Goal: Navigation & Orientation: Find specific page/section

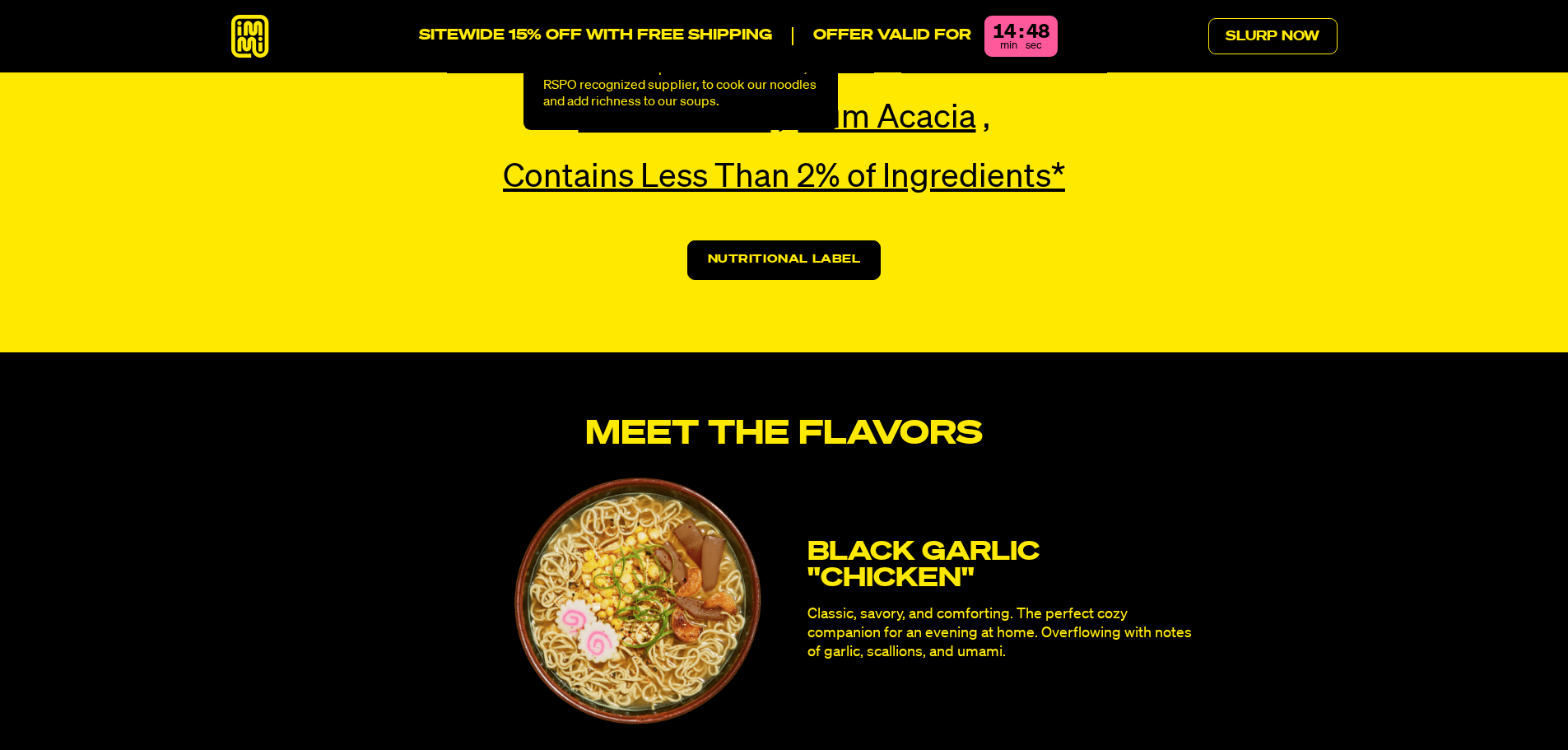
scroll to position [4443, 0]
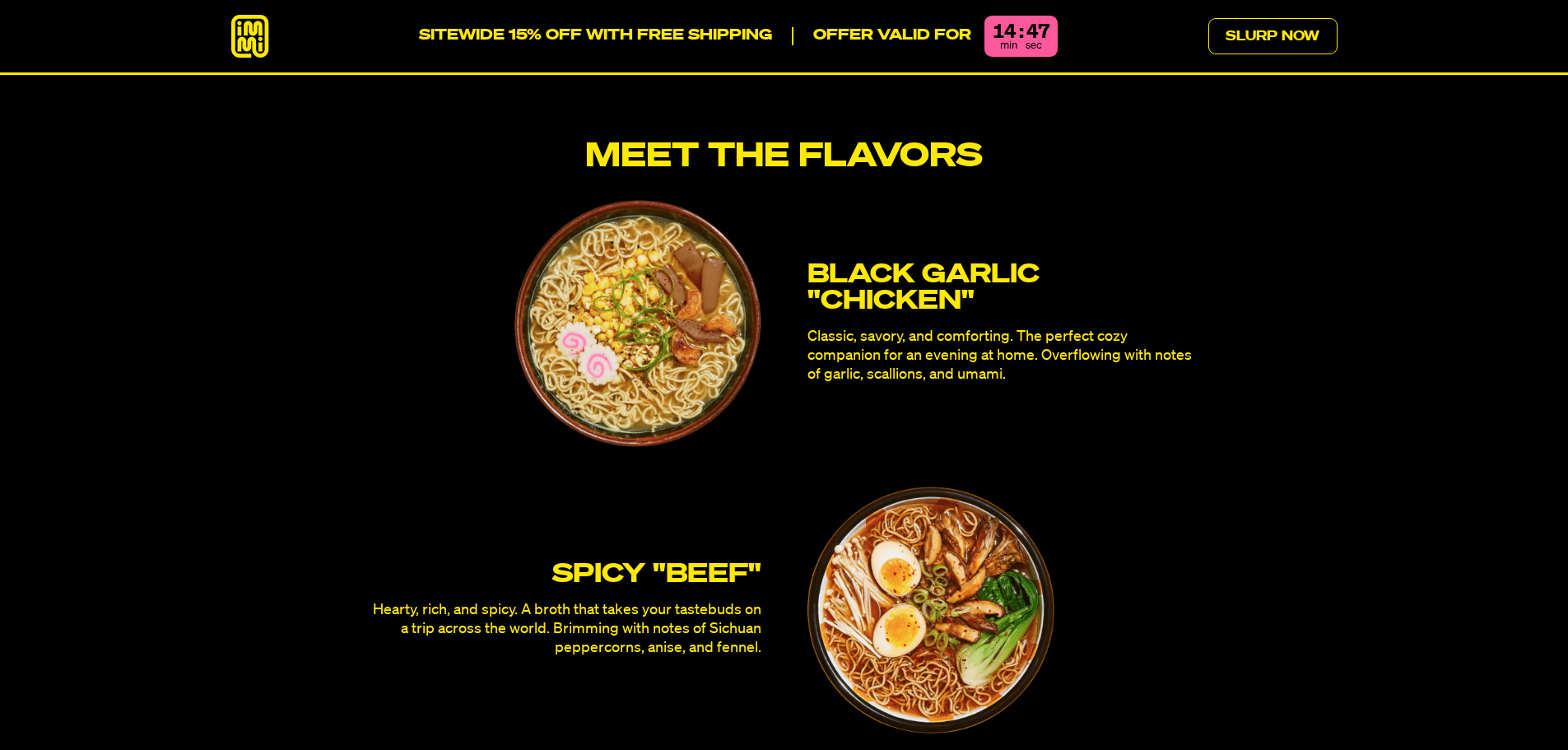
click at [684, 239] on img at bounding box center [637, 323] width 247 height 247
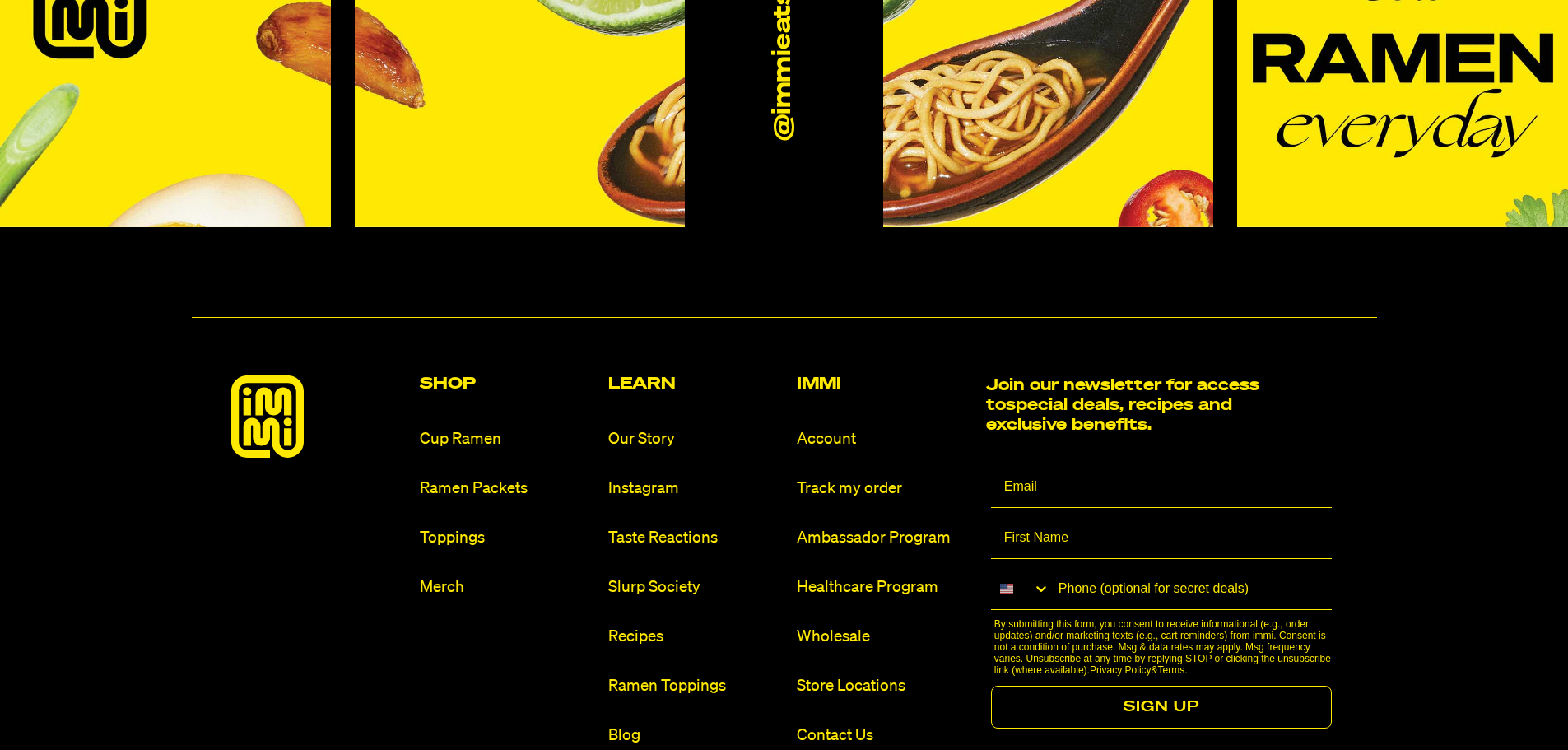
scroll to position [9993, 0]
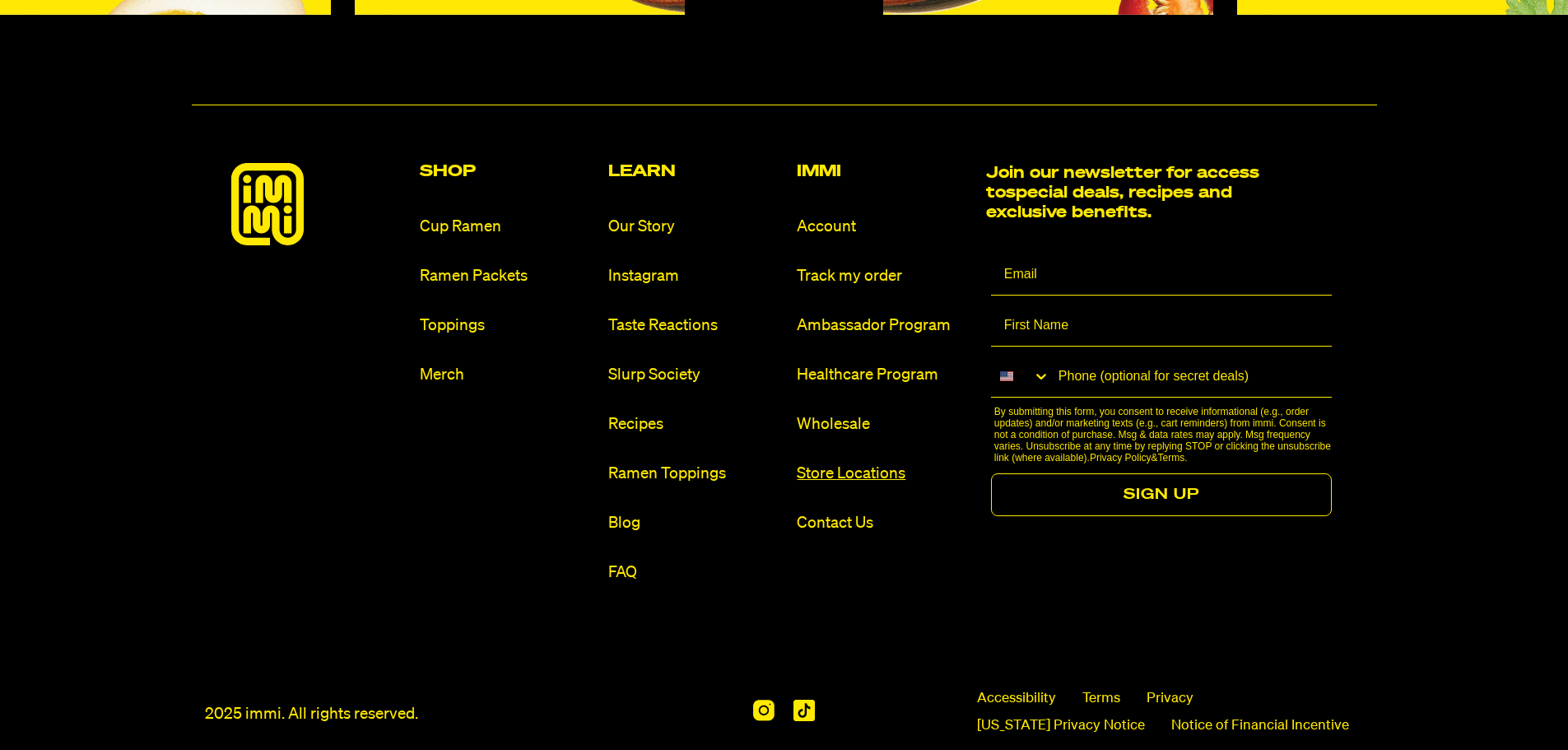
click at [813, 462] on link "Store Locations" at bounding box center [884, 473] width 175 height 22
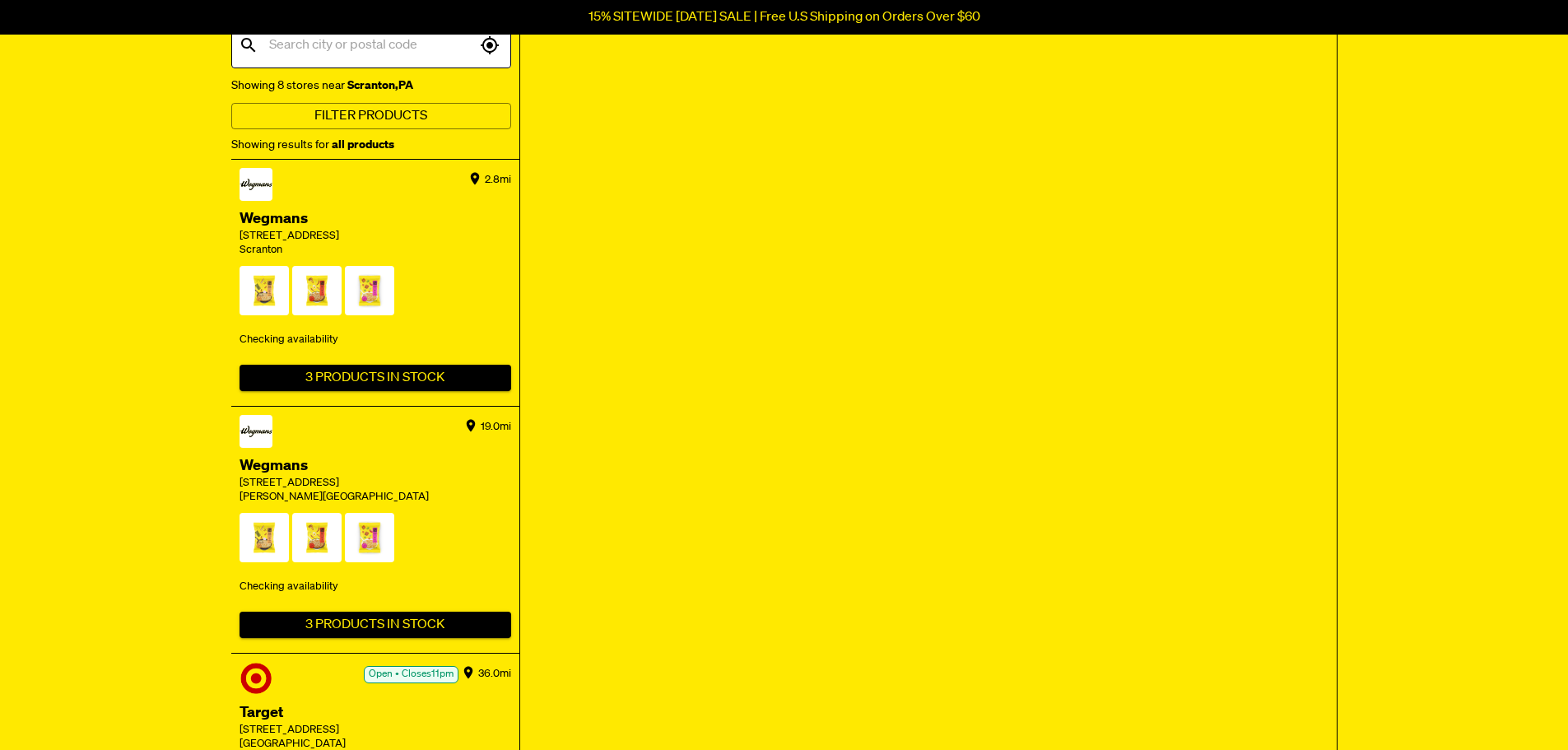
scroll to position [165, 0]
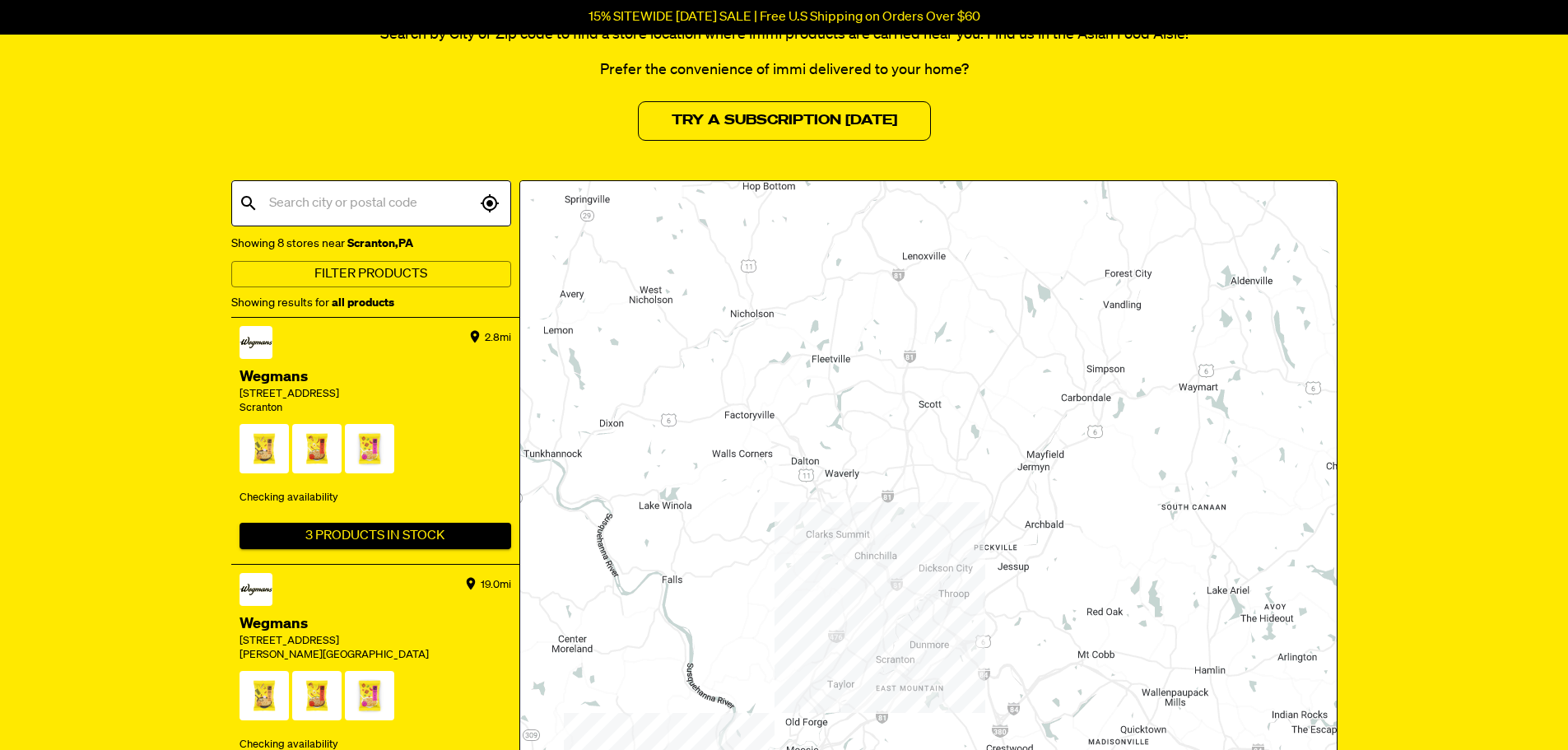
click at [269, 458] on span at bounding box center [264, 452] width 49 height 56
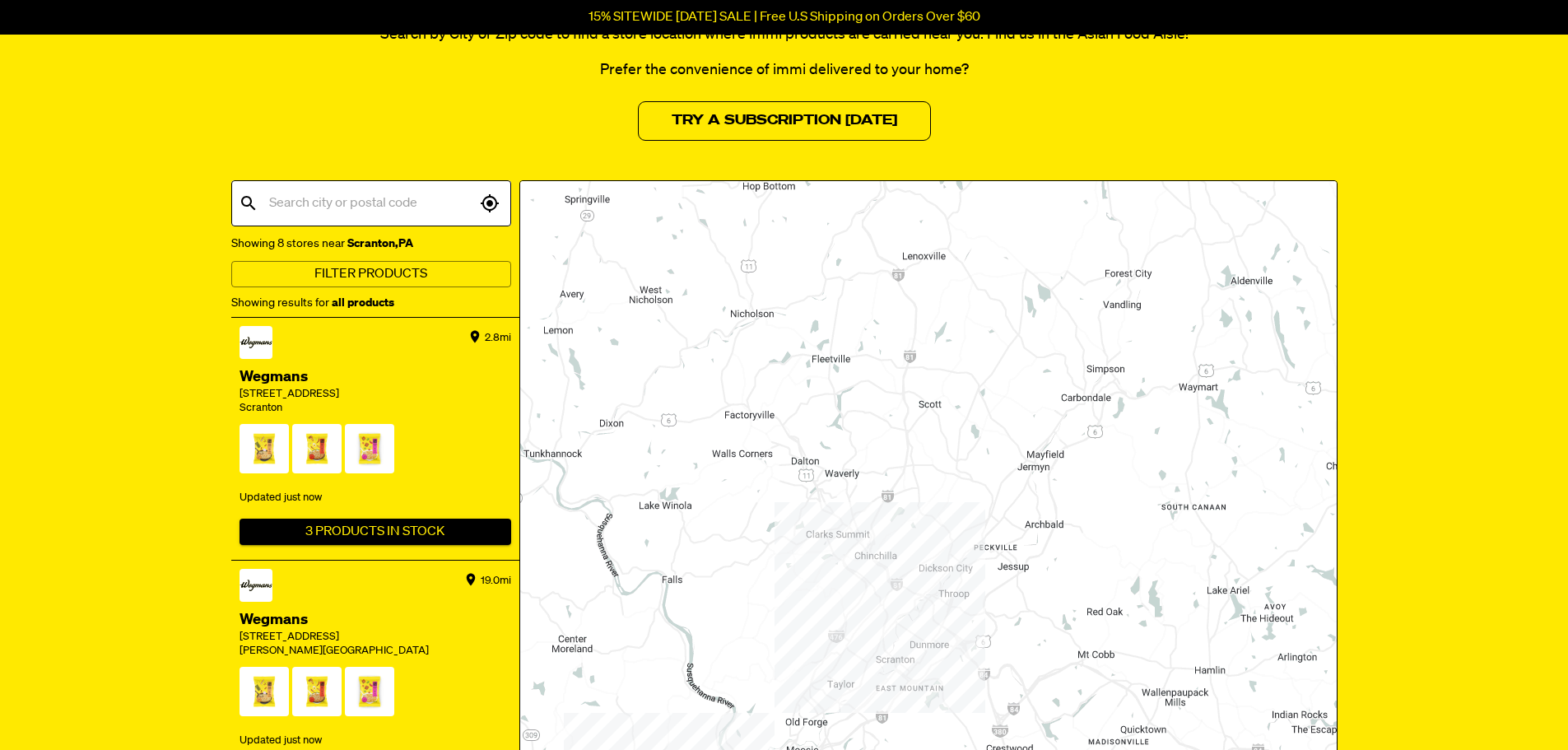
click at [311, 447] on span at bounding box center [316, 452] width 49 height 56
